Goal: Information Seeking & Learning: Learn about a topic

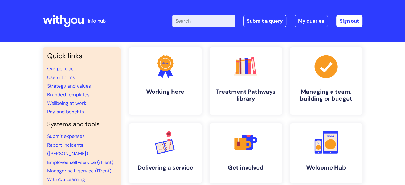
click at [201, 24] on input "Enter your search term here..." at bounding box center [203, 21] width 63 height 12
type input "central"
click button "Search" at bounding box center [0, 0] width 0 height 0
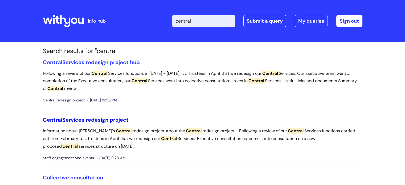
click at [111, 119] on link "Central Services redesign project" at bounding box center [86, 119] width 86 height 7
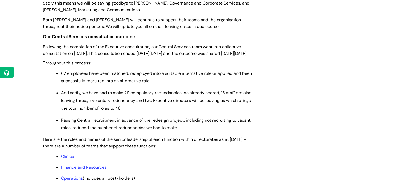
scroll to position [373, 0]
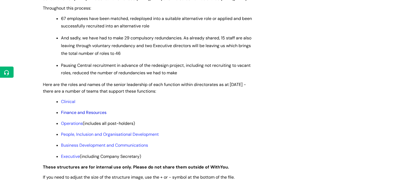
click at [85, 115] on link "Finance and Resources" at bounding box center [84, 113] width 46 height 6
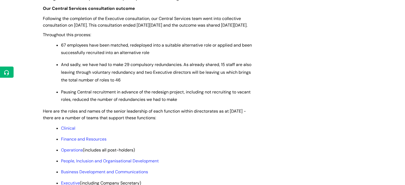
scroll to position [53, 0]
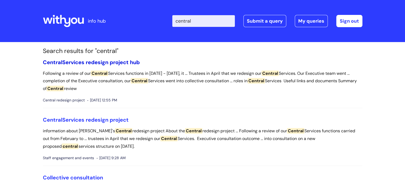
click at [82, 64] on link "Central Services redesign project hub" at bounding box center [91, 62] width 97 height 7
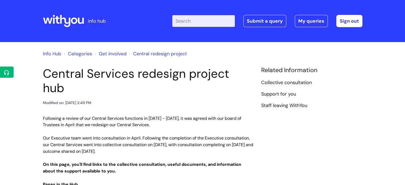
scroll to position [107, 0]
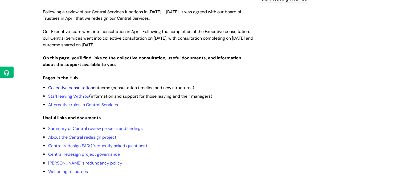
click at [82, 85] on link "Collective consultation" at bounding box center [70, 88] width 45 height 6
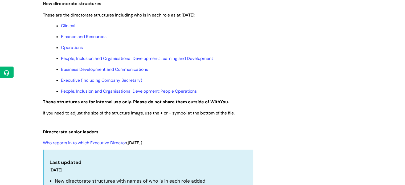
scroll to position [293, 0]
click at [75, 37] on link "Finance and Resources" at bounding box center [84, 37] width 46 height 6
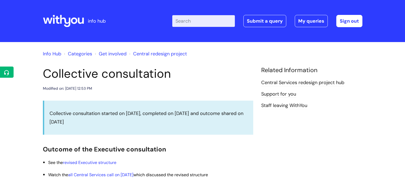
scroll to position [293, 0]
